Goal: Transaction & Acquisition: Download file/media

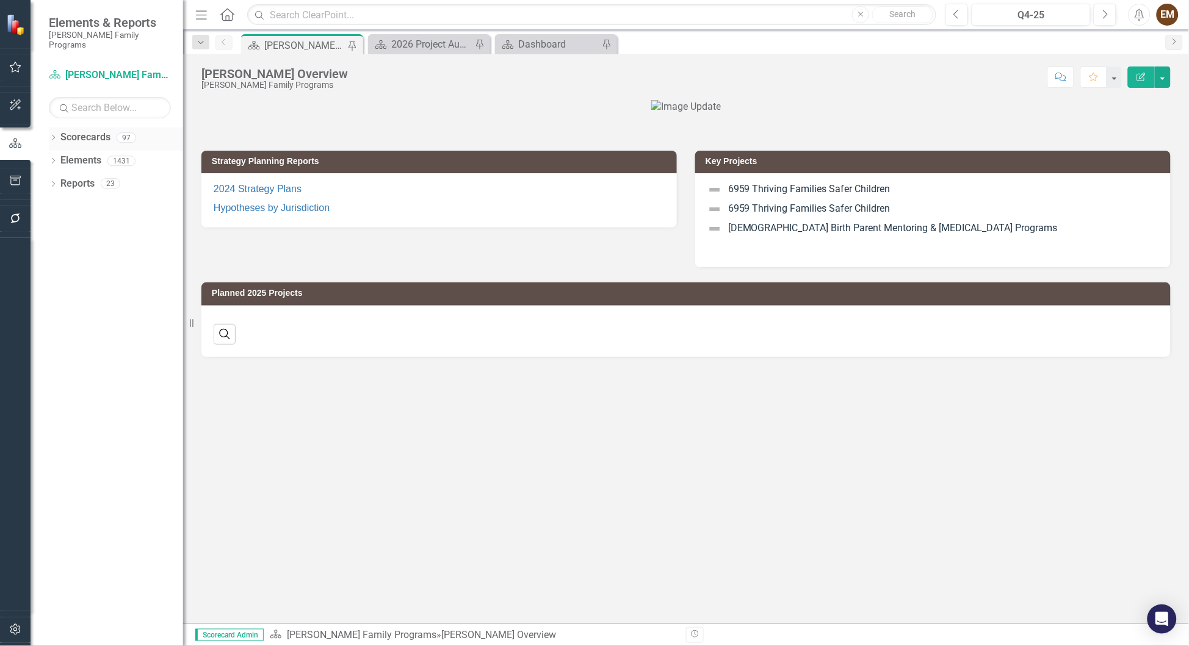
click at [52, 135] on icon at bounding box center [53, 137] width 3 height 5
click at [60, 157] on icon at bounding box center [60, 160] width 3 height 6
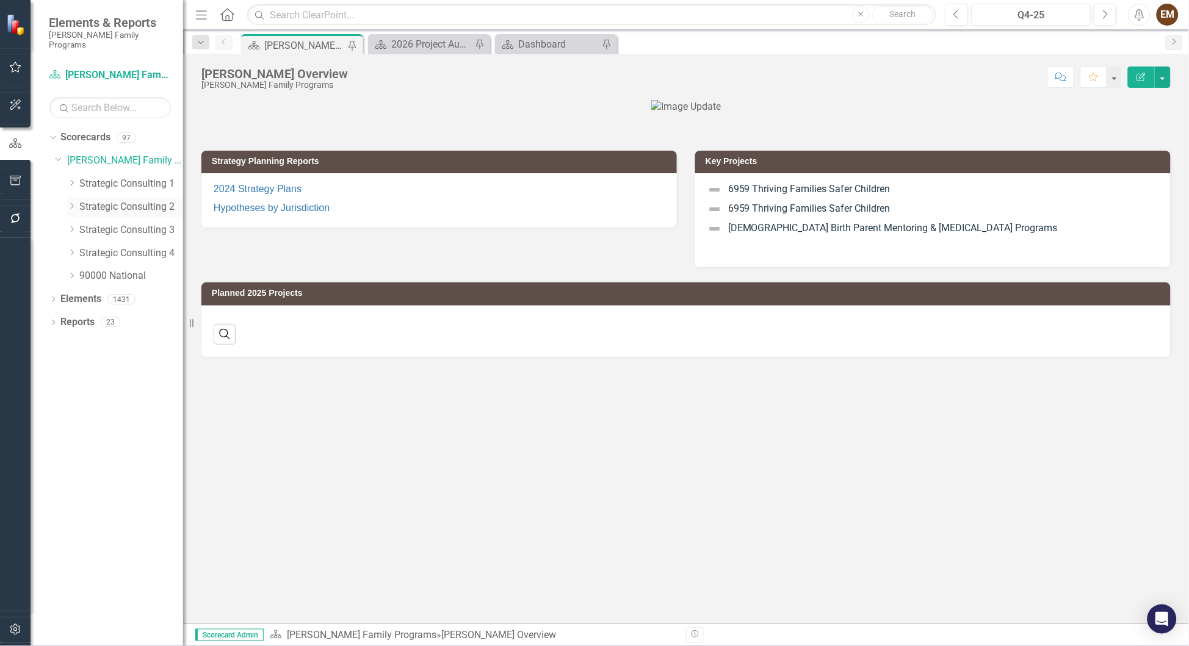
click at [102, 197] on div "Dropdown Strategic Consulting 2" at bounding box center [125, 207] width 116 height 20
click at [93, 204] on link "Strategic Consulting 2" at bounding box center [131, 207] width 104 height 14
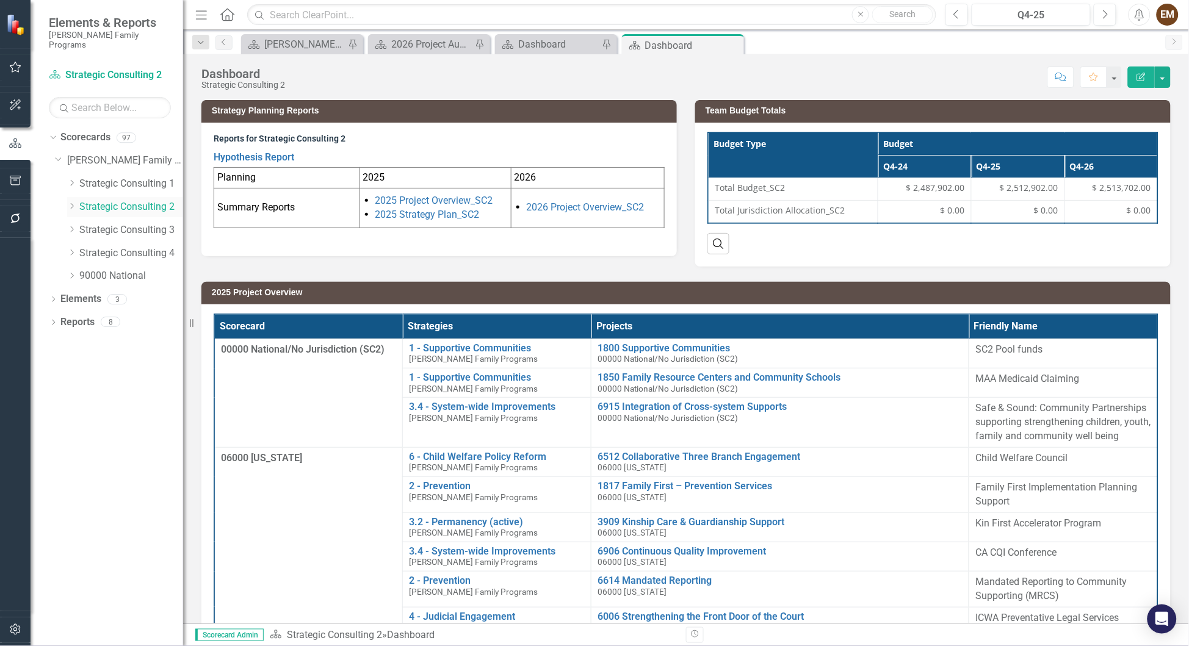
click at [72, 203] on icon "Dropdown" at bounding box center [71, 206] width 9 height 7
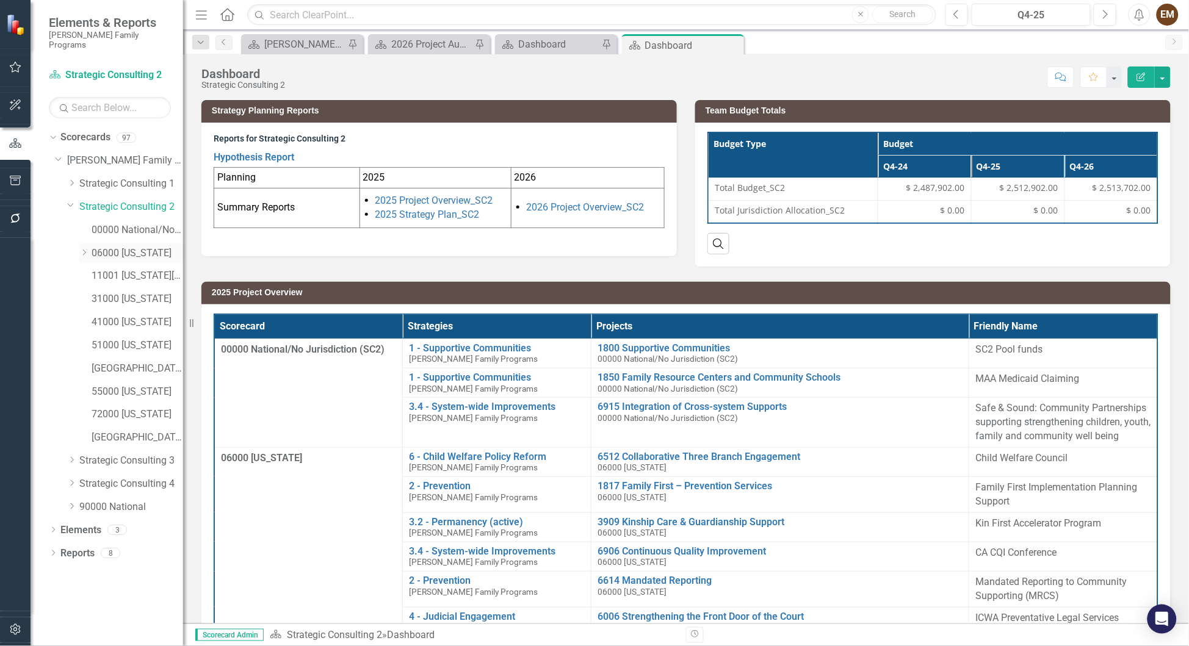
click at [80, 249] on icon "Dropdown" at bounding box center [83, 252] width 9 height 7
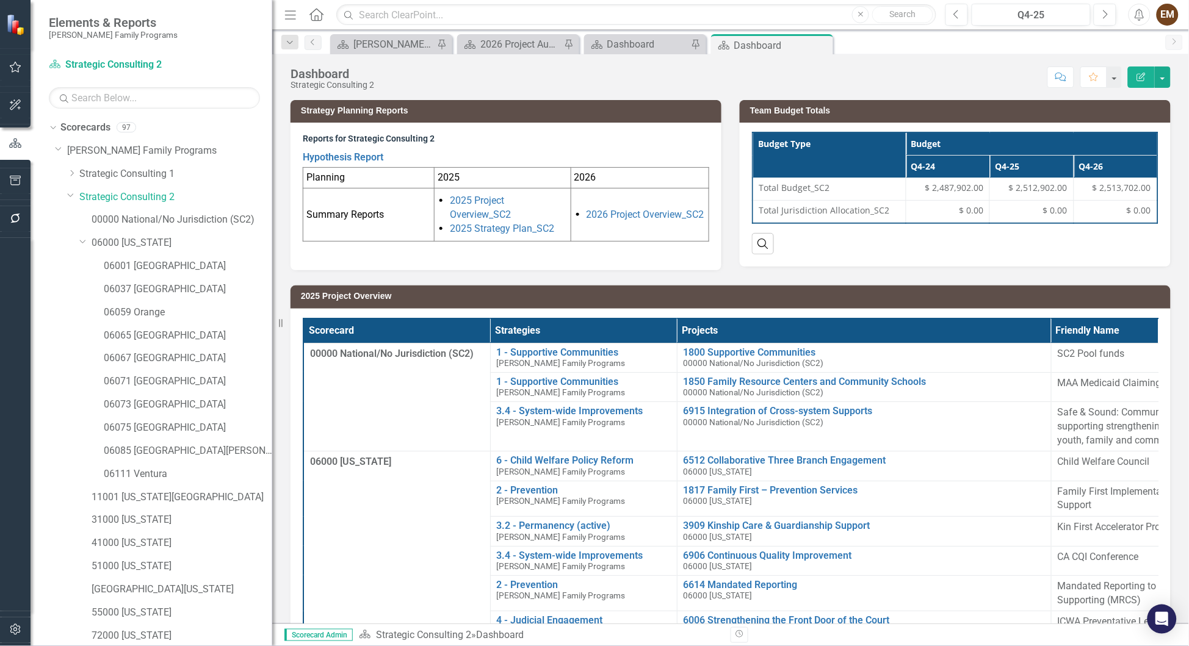
drag, startPoint x: 189, startPoint y: 245, endPoint x: 273, endPoint y: 248, distance: 84.3
click at [273, 248] on div "Resize" at bounding box center [277, 323] width 10 height 646
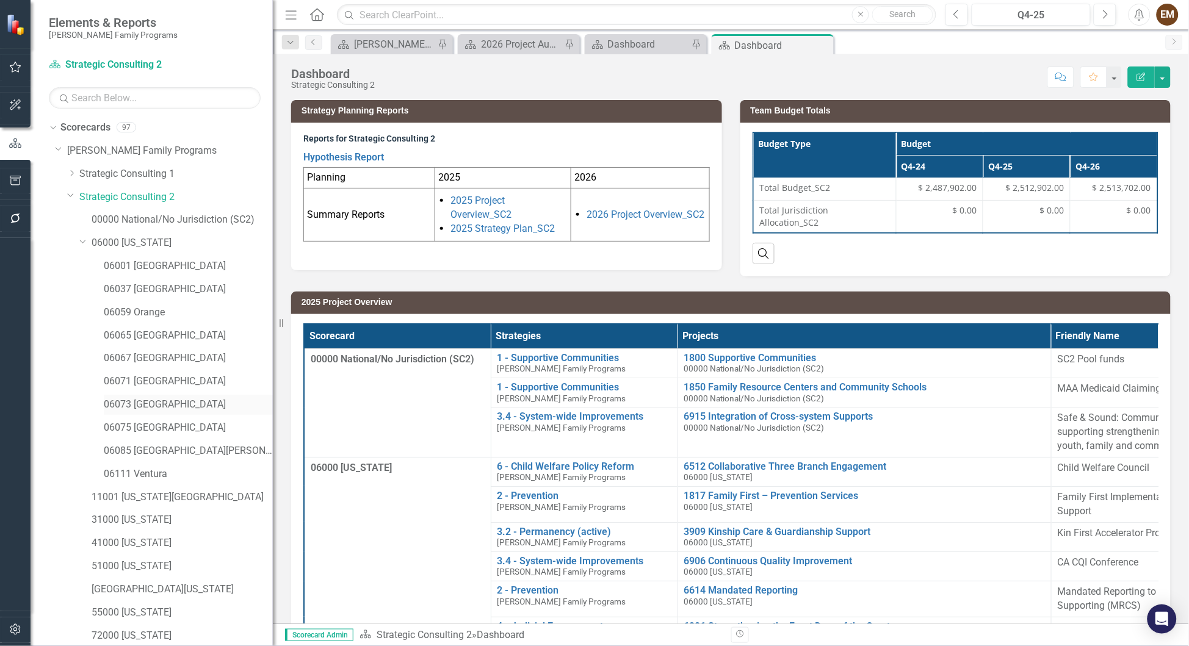
click at [171, 410] on link "06073 [GEOGRAPHIC_DATA]" at bounding box center [188, 405] width 169 height 14
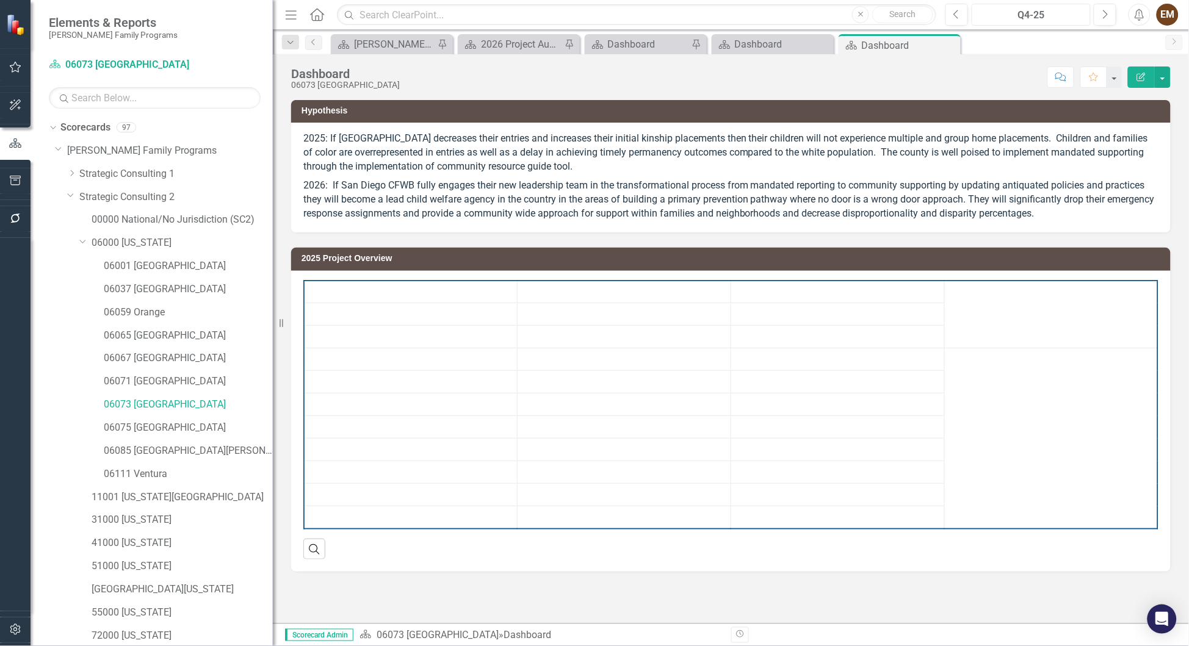
click at [1009, 11] on div "Q4-25" at bounding box center [1031, 15] width 110 height 15
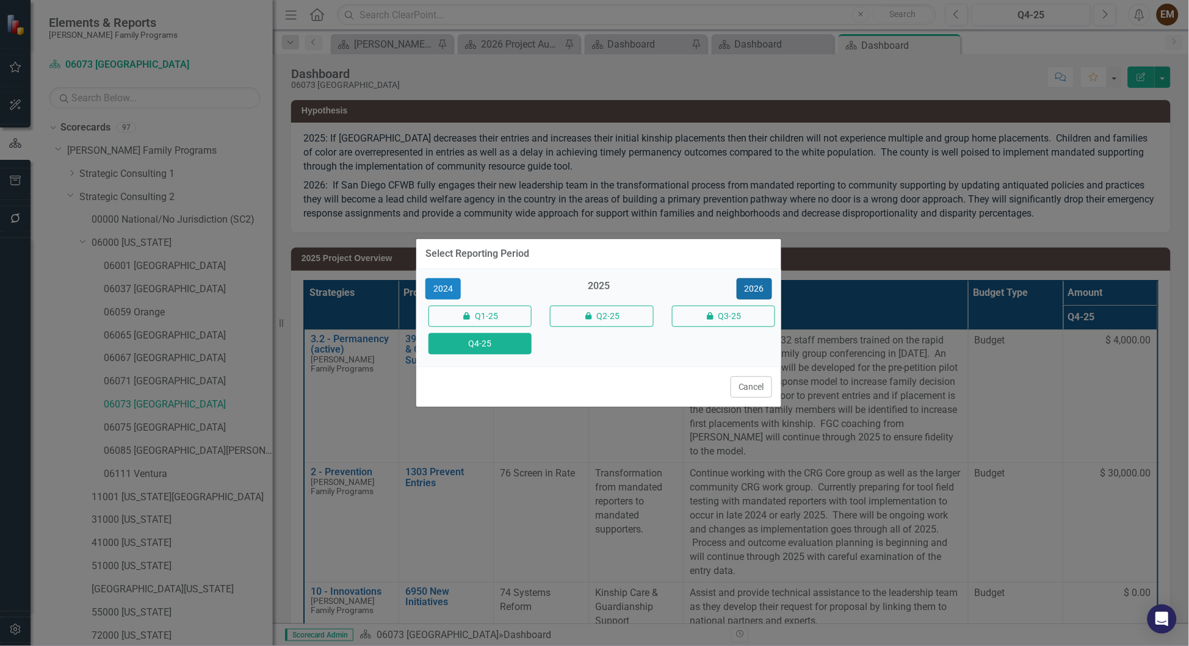
click at [756, 284] on button "2026" at bounding box center [754, 288] width 35 height 21
click at [488, 341] on button "Q4-26" at bounding box center [479, 343] width 103 height 21
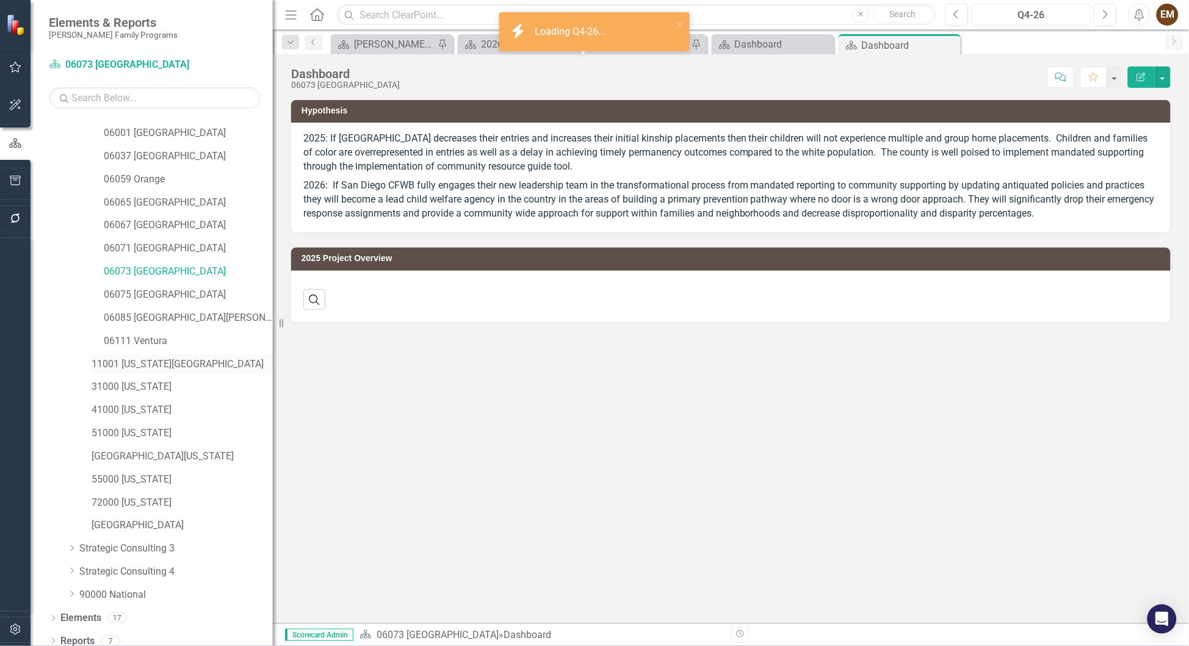
scroll to position [140, 0]
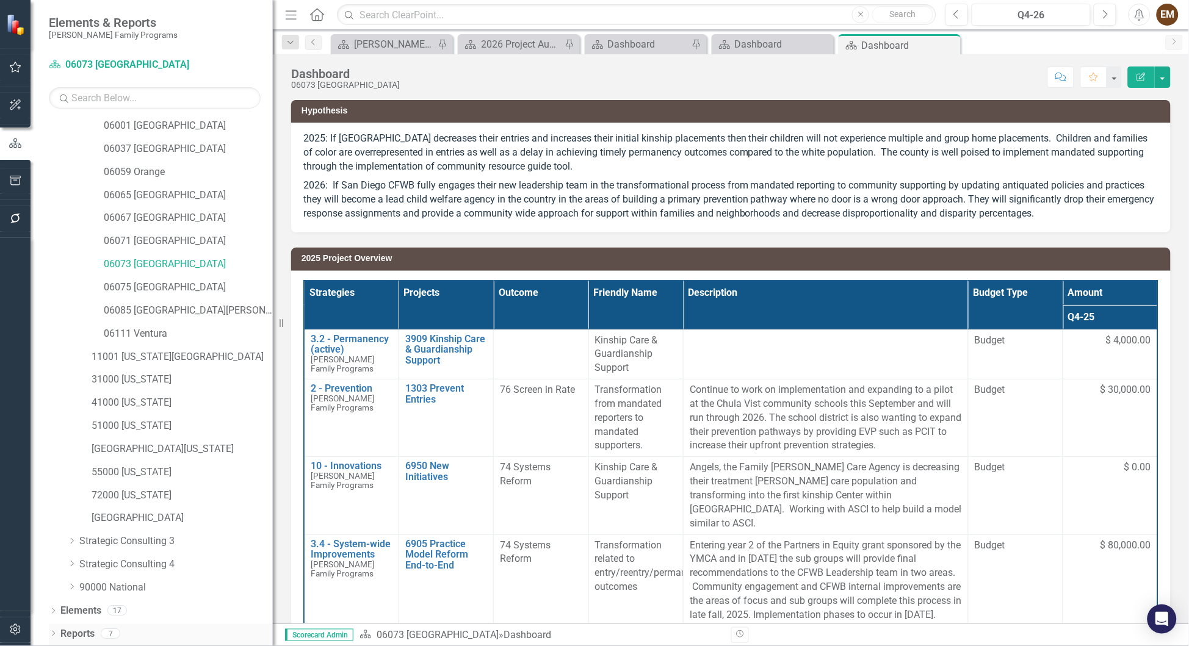
click at [49, 632] on icon "Dropdown" at bounding box center [53, 635] width 9 height 7
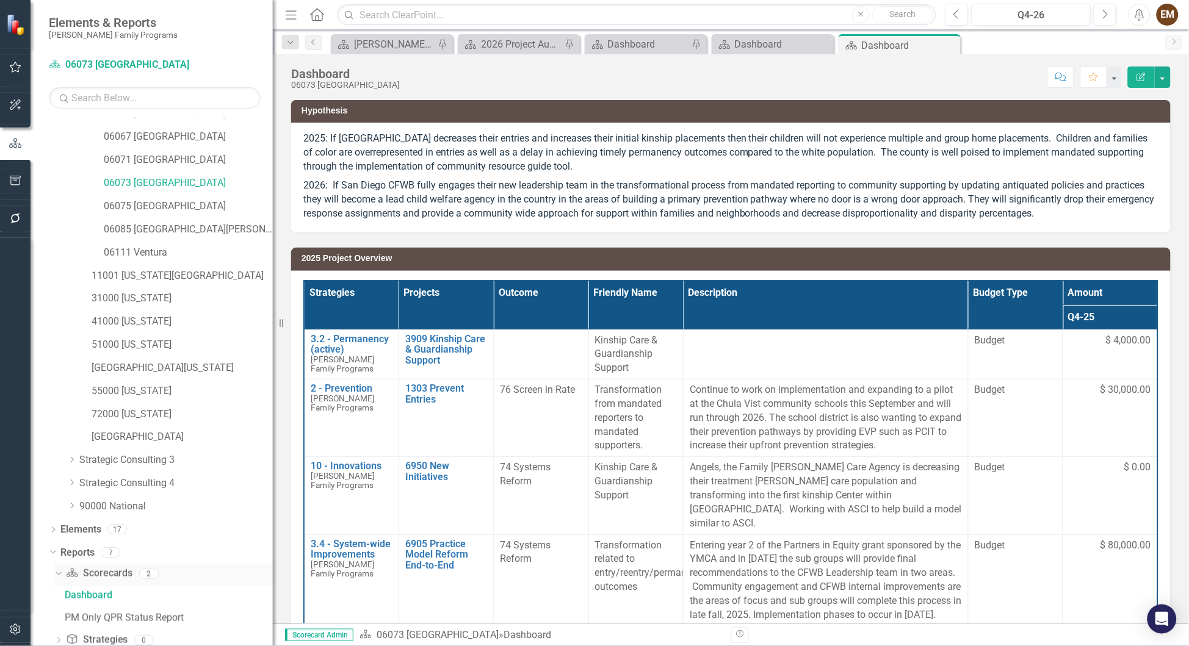
scroll to position [292, 0]
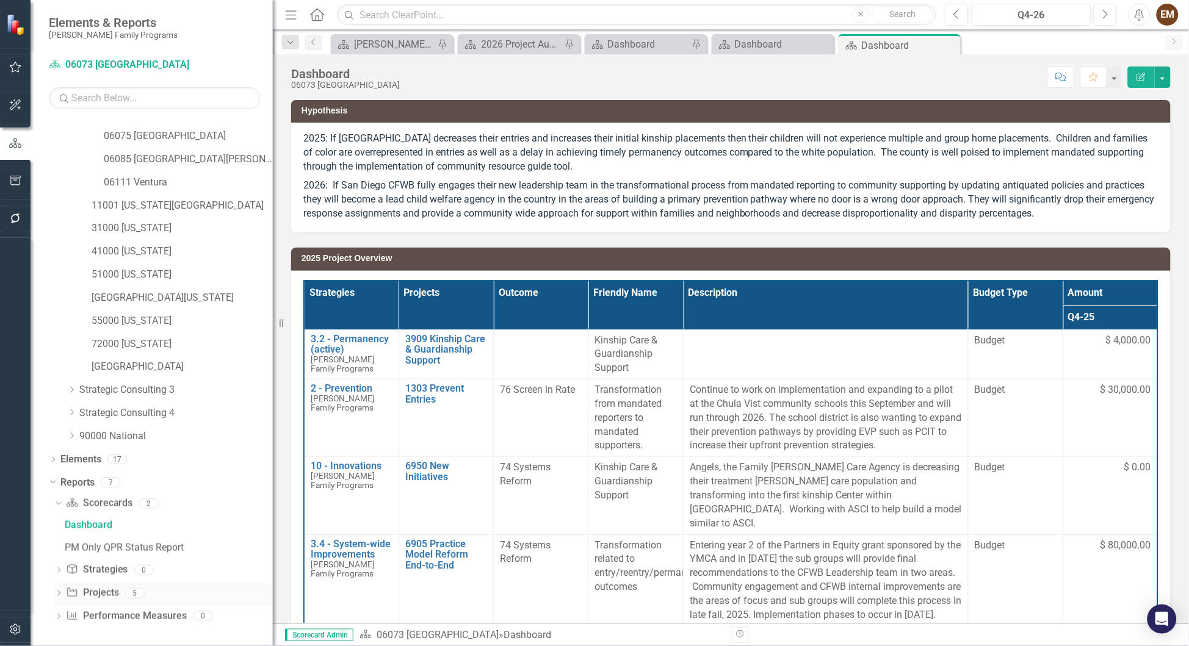
click at [60, 591] on icon "Dropdown" at bounding box center [58, 594] width 9 height 7
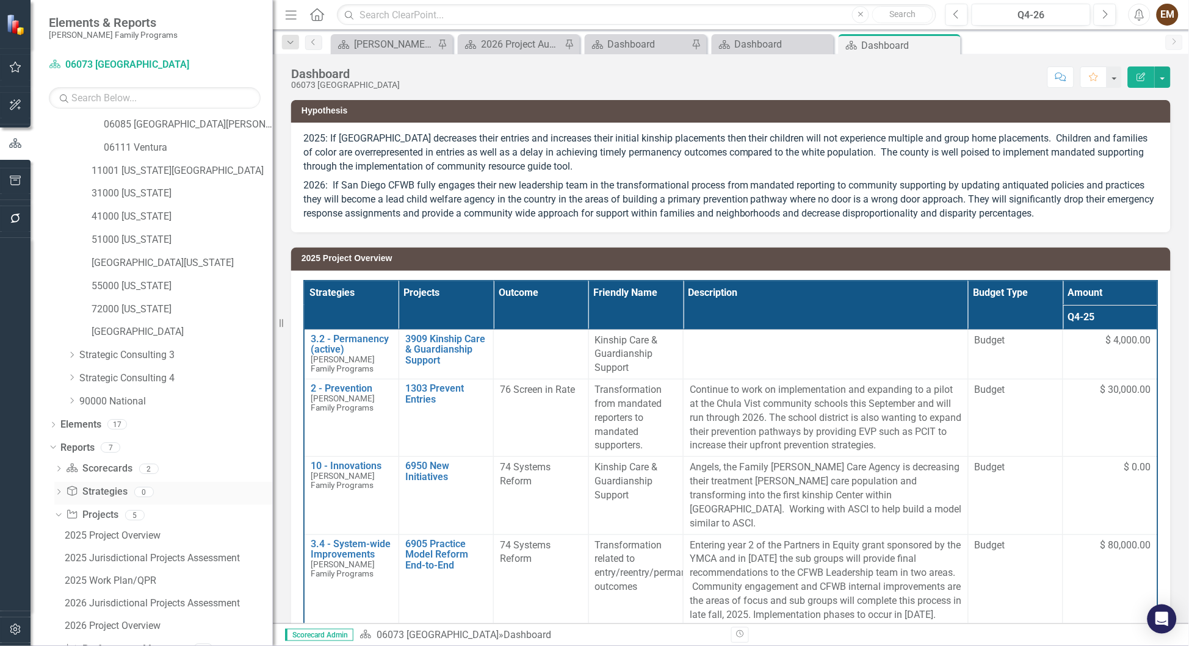
scroll to position [360, 0]
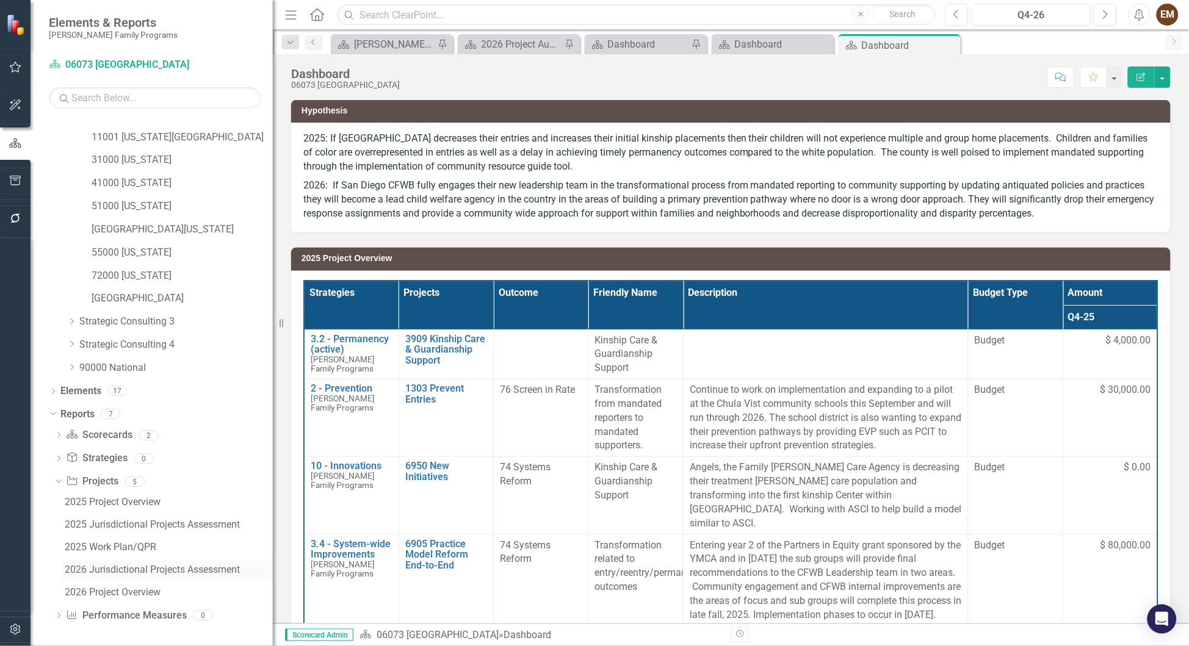
click at [148, 565] on div "2026 Jurisdictional Projects Assessment" at bounding box center [169, 570] width 208 height 11
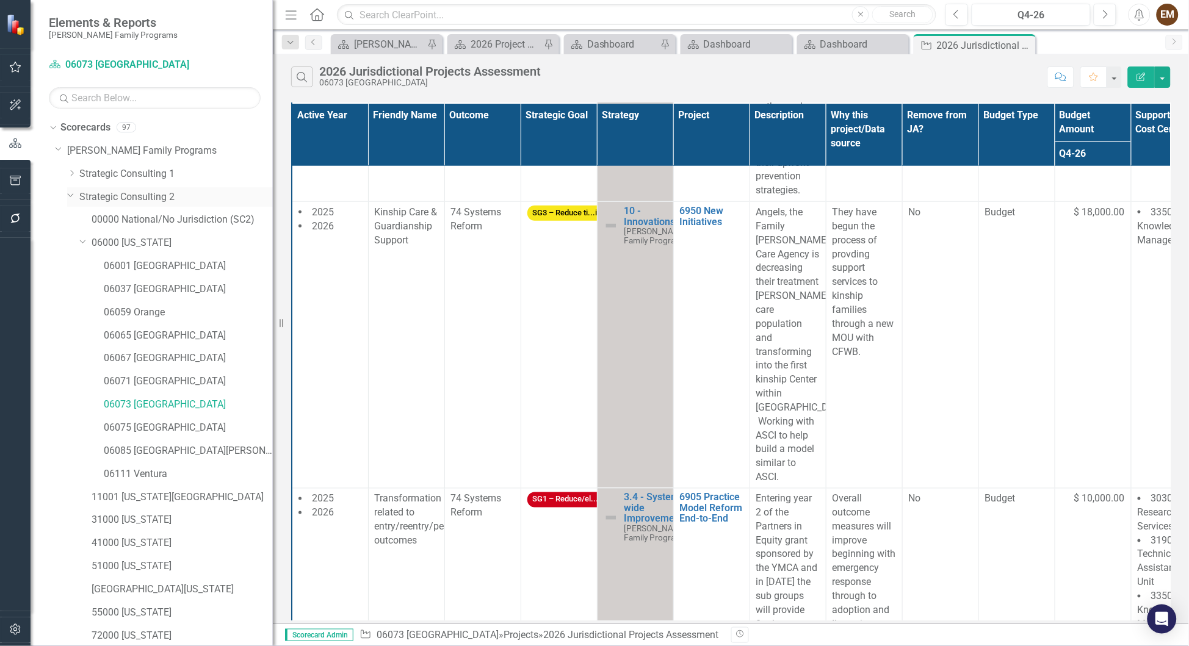
click at [140, 198] on link "Strategic Consulting 2" at bounding box center [175, 197] width 193 height 14
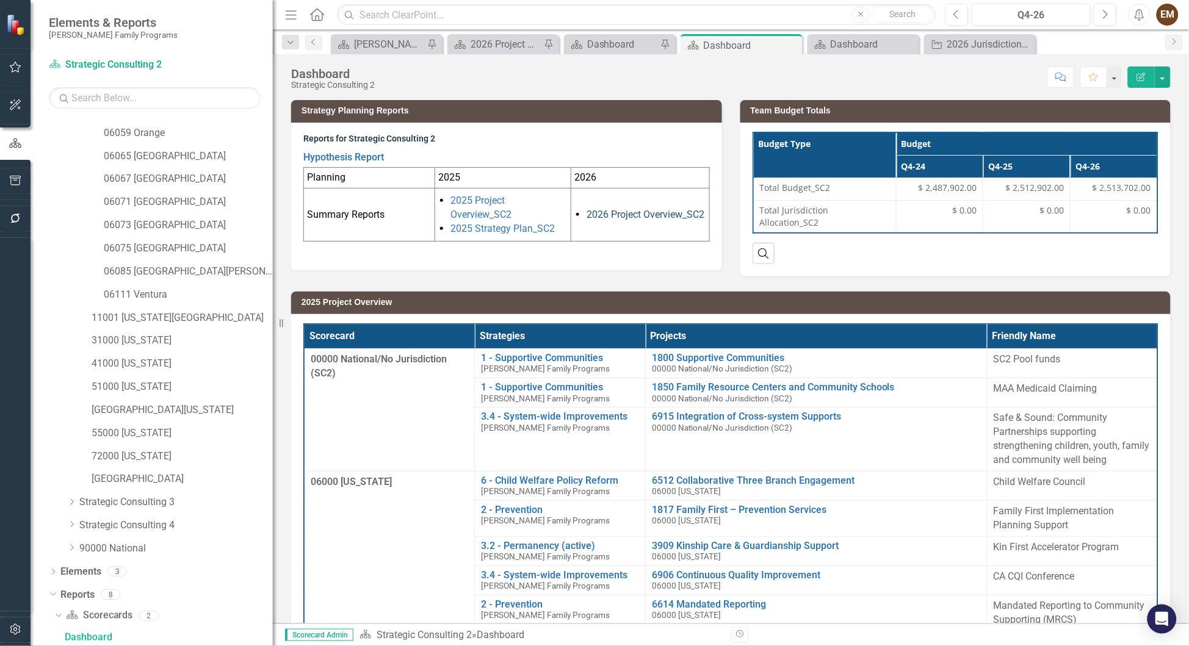
click at [598, 212] on link "2026 Project Overview_SC2" at bounding box center [645, 215] width 118 height 12
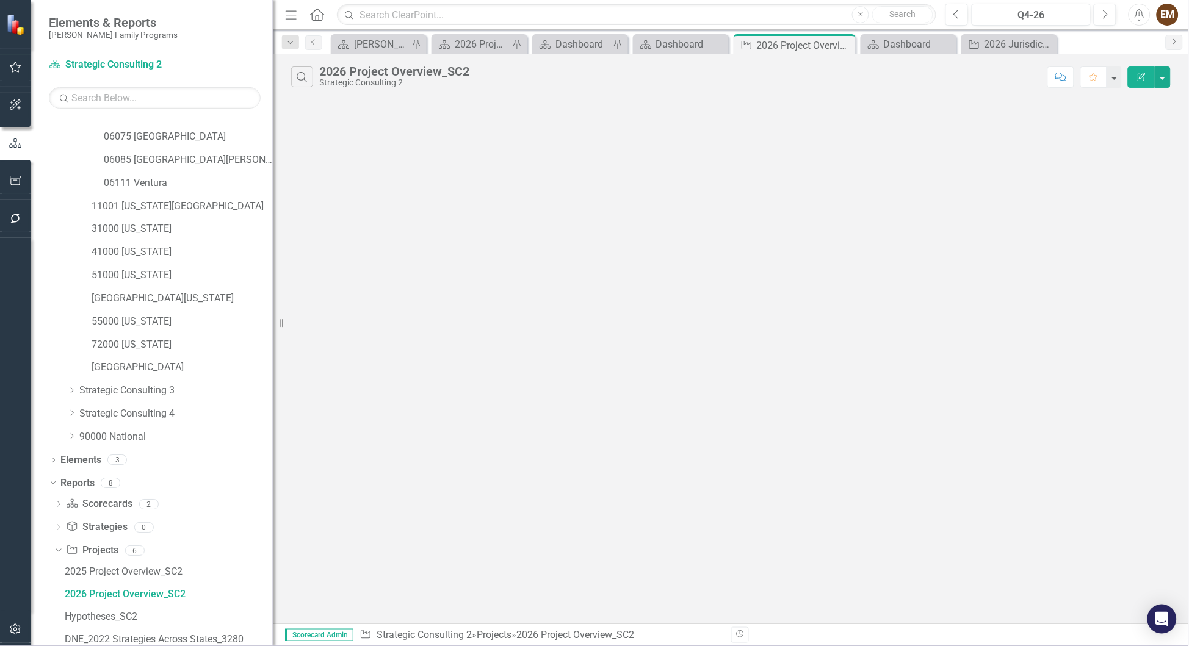
scroll to position [248, 0]
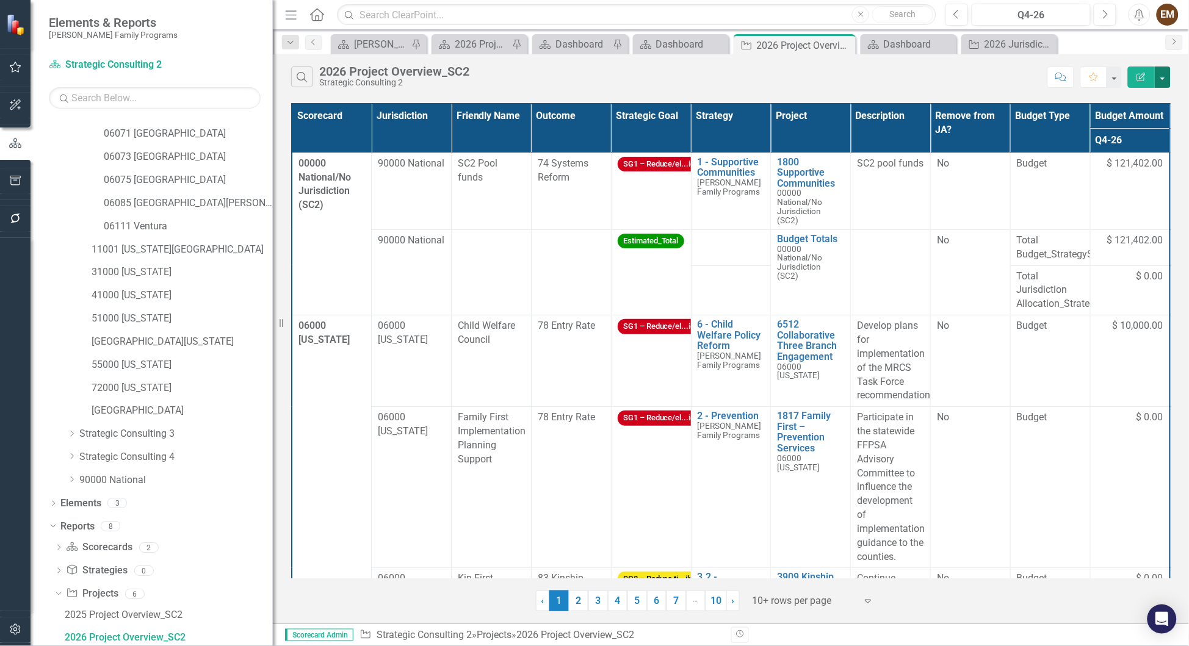
click at [1164, 80] on button "button" at bounding box center [1163, 77] width 16 height 21
click at [1124, 154] on link "Excel Export to Excel" at bounding box center [1122, 151] width 96 height 23
click at [668, 44] on div "Dashboard" at bounding box center [683, 44] width 54 height 15
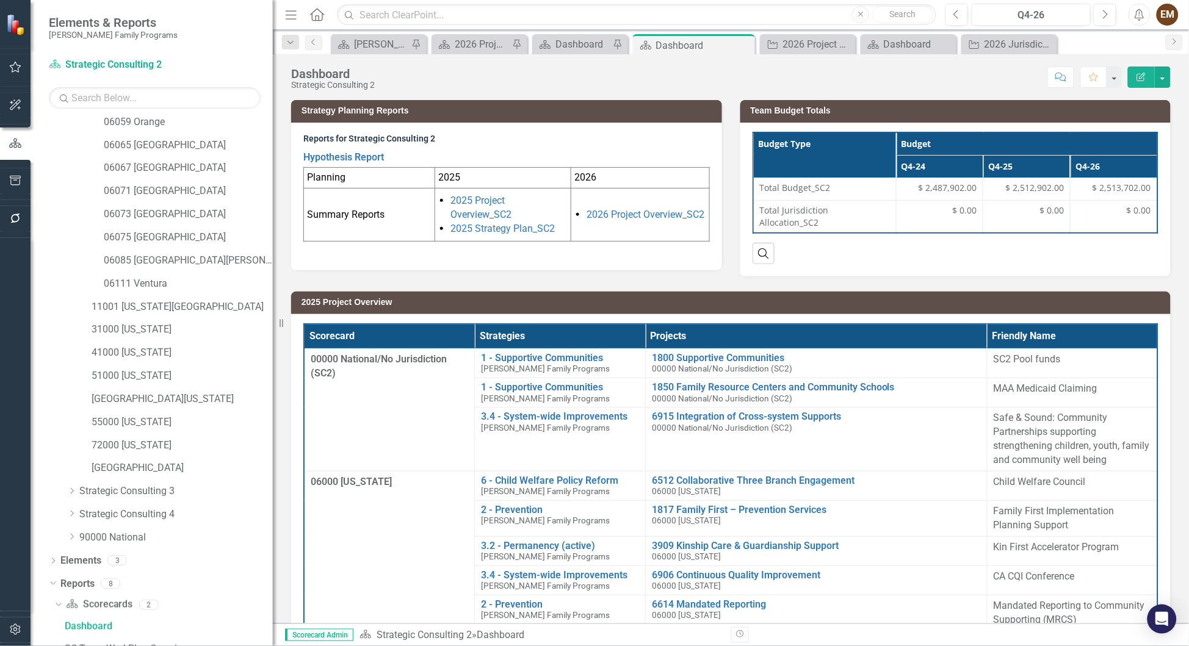
scroll to position [179, 0]
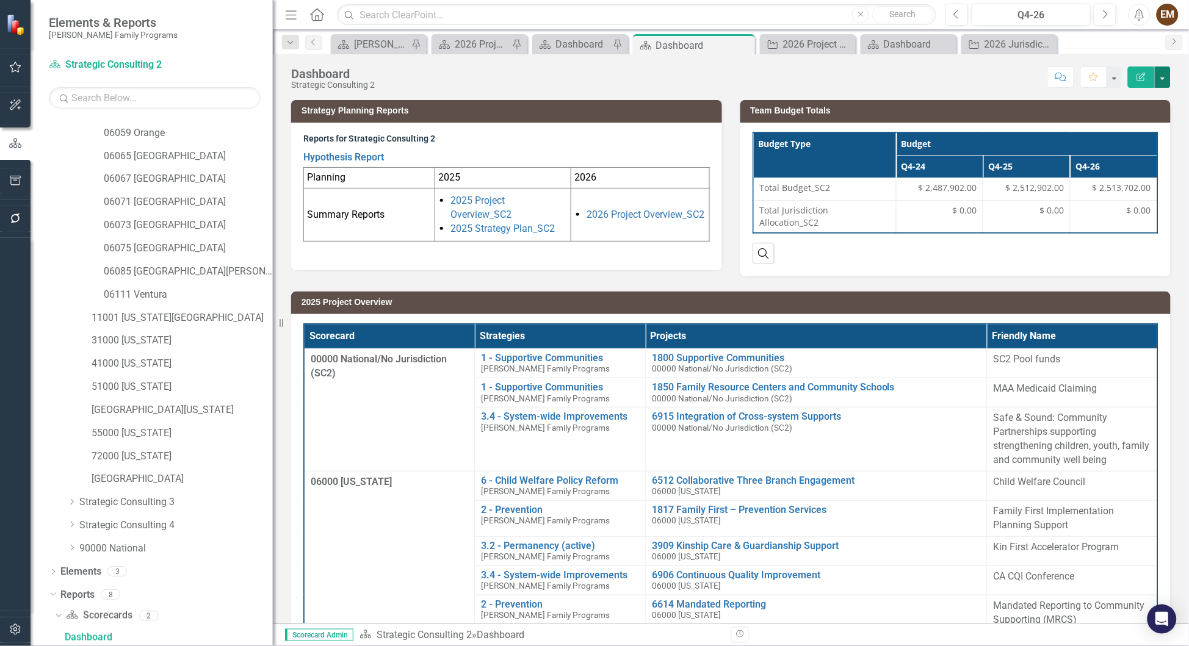
click at [1163, 80] on button "button" at bounding box center [1163, 77] width 16 height 21
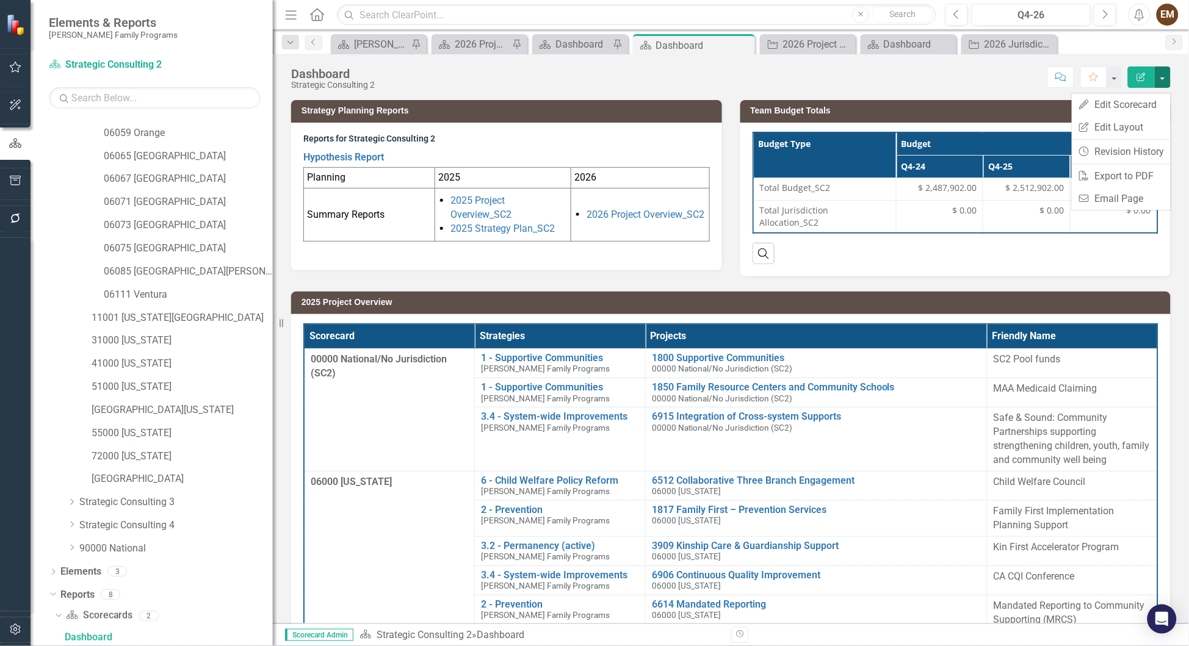
click at [984, 286] on div "2025 Project Overview Scorecard Strategies Projects Friendly Name 00000 Nationa…" at bounding box center [731, 558] width 898 height 565
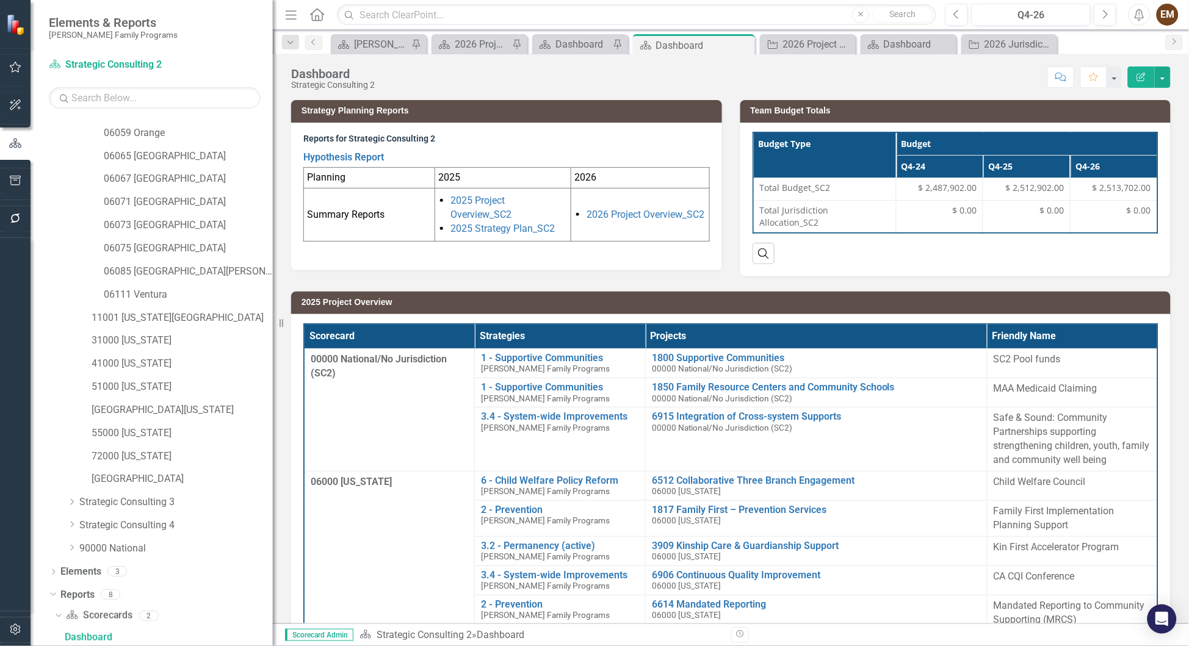
click at [1119, 157] on th "Q4-26" at bounding box center [1113, 167] width 87 height 23
click at [1119, 157] on th "Q4-26 Sort Ascending" at bounding box center [1113, 167] width 87 height 23
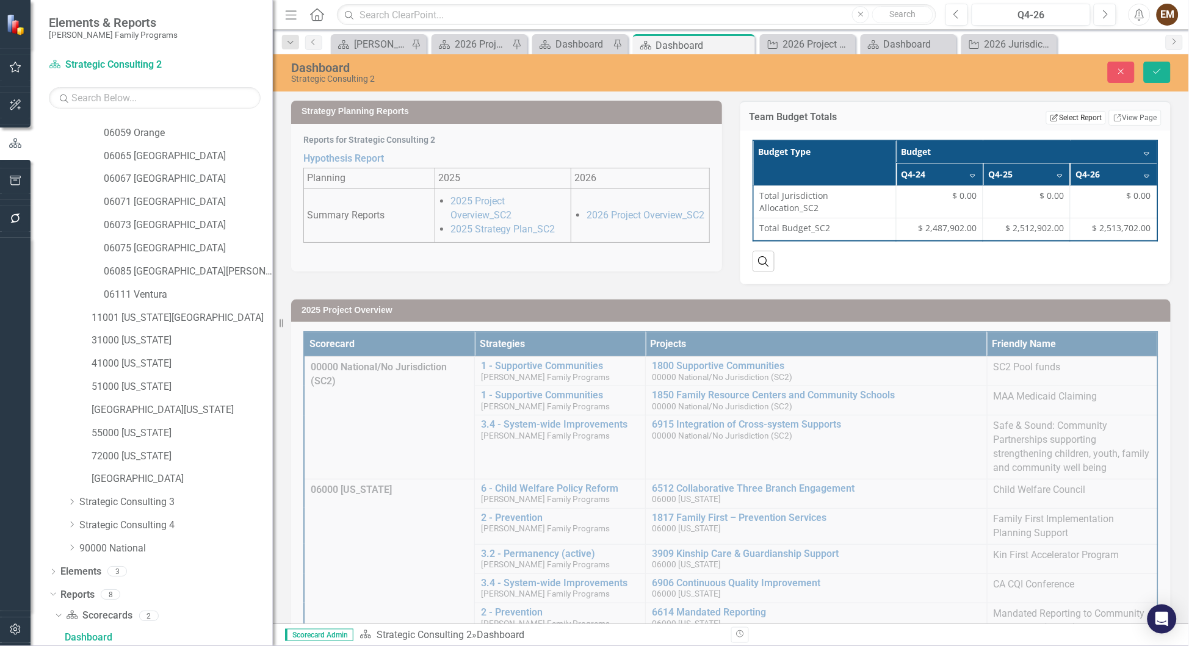
click at [1053, 115] on button "Edit Report Select Report" at bounding box center [1075, 117] width 59 height 13
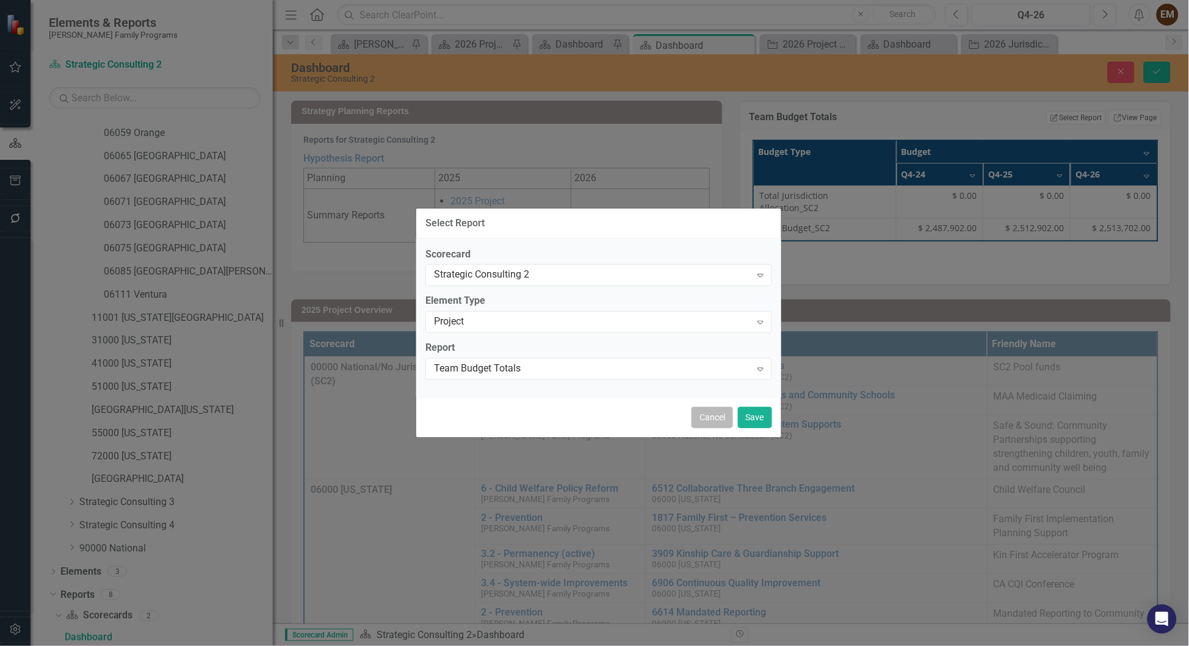
click at [691, 428] on button "Cancel" at bounding box center [711, 417] width 41 height 21
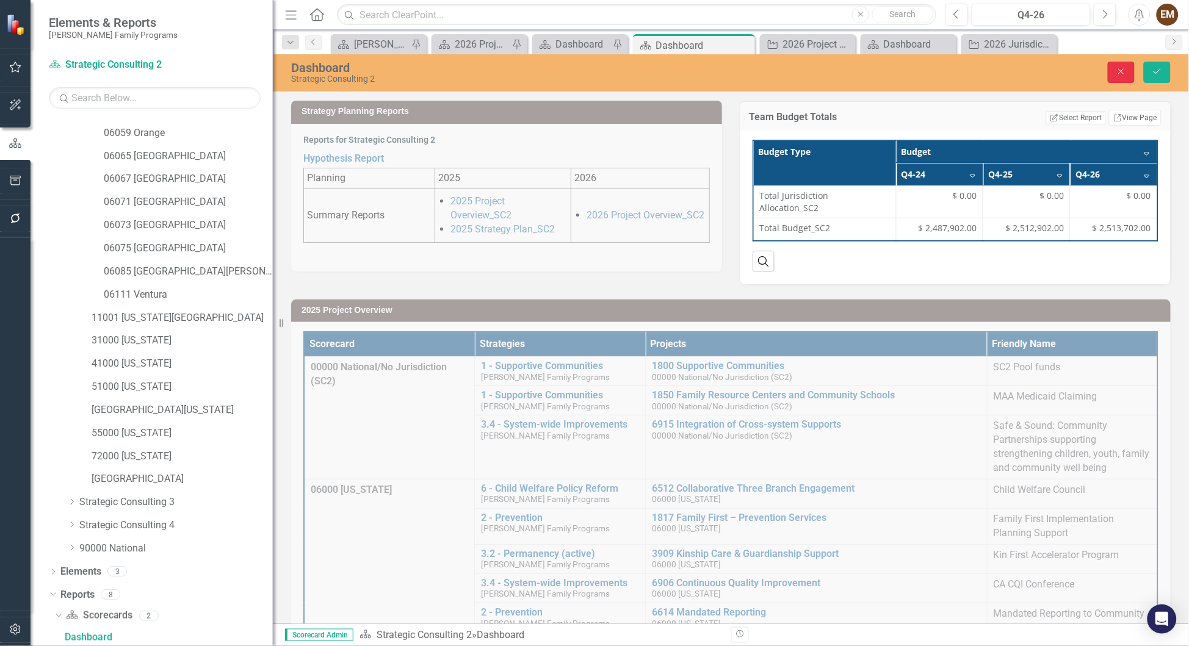
click at [1108, 74] on button "Close" at bounding box center [1121, 72] width 27 height 21
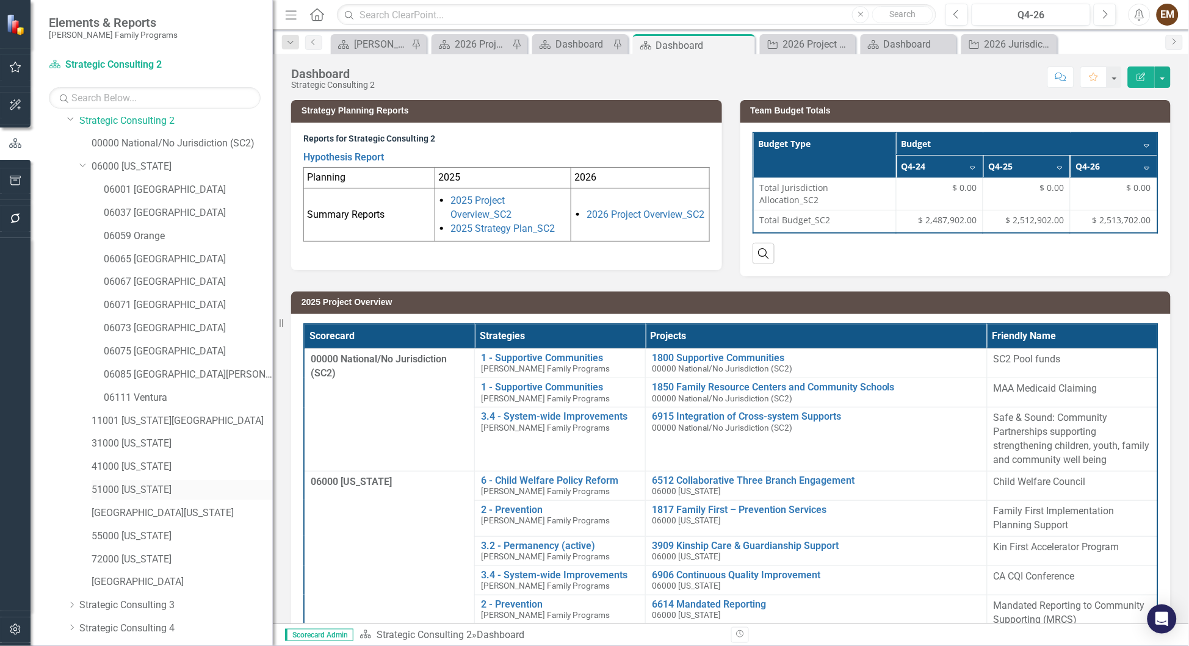
scroll to position [0, 0]
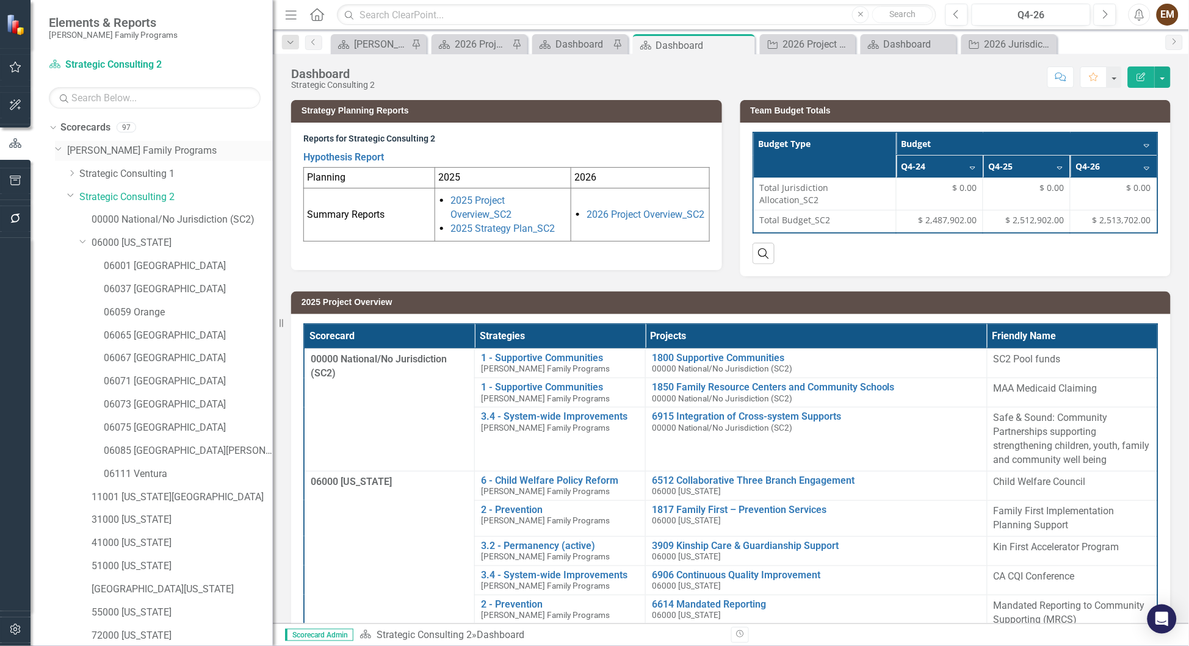
click at [115, 149] on link "[PERSON_NAME] Family Programs" at bounding box center [170, 151] width 206 height 14
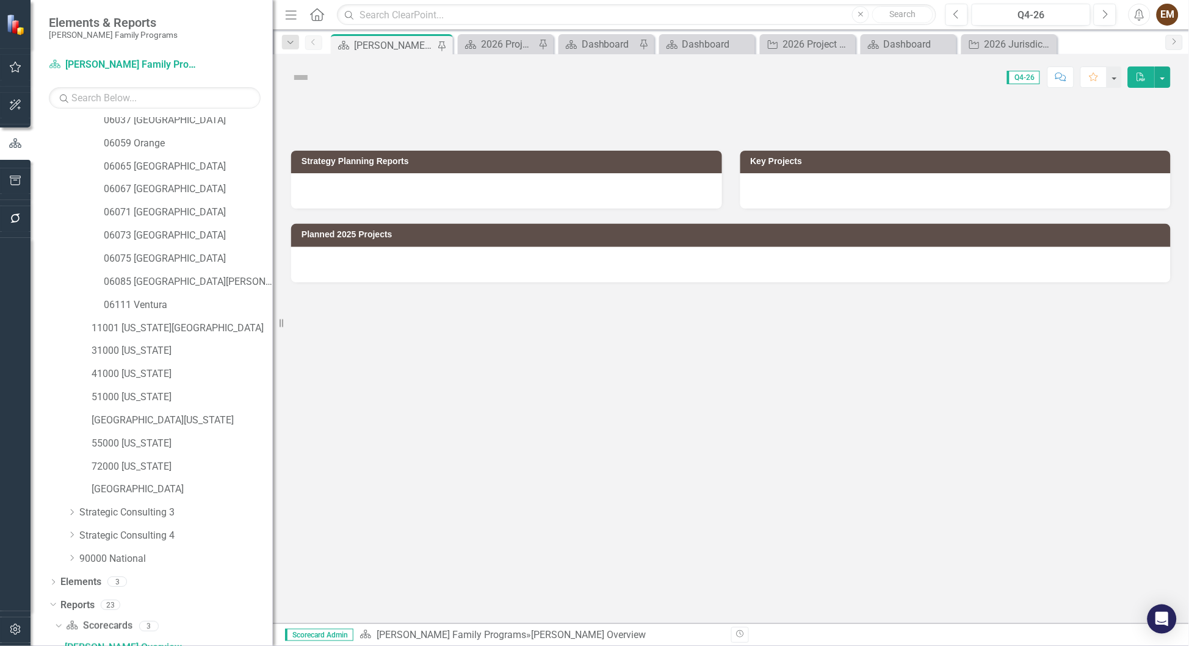
scroll to position [179, 0]
